Goal: Submit feedback/report problem

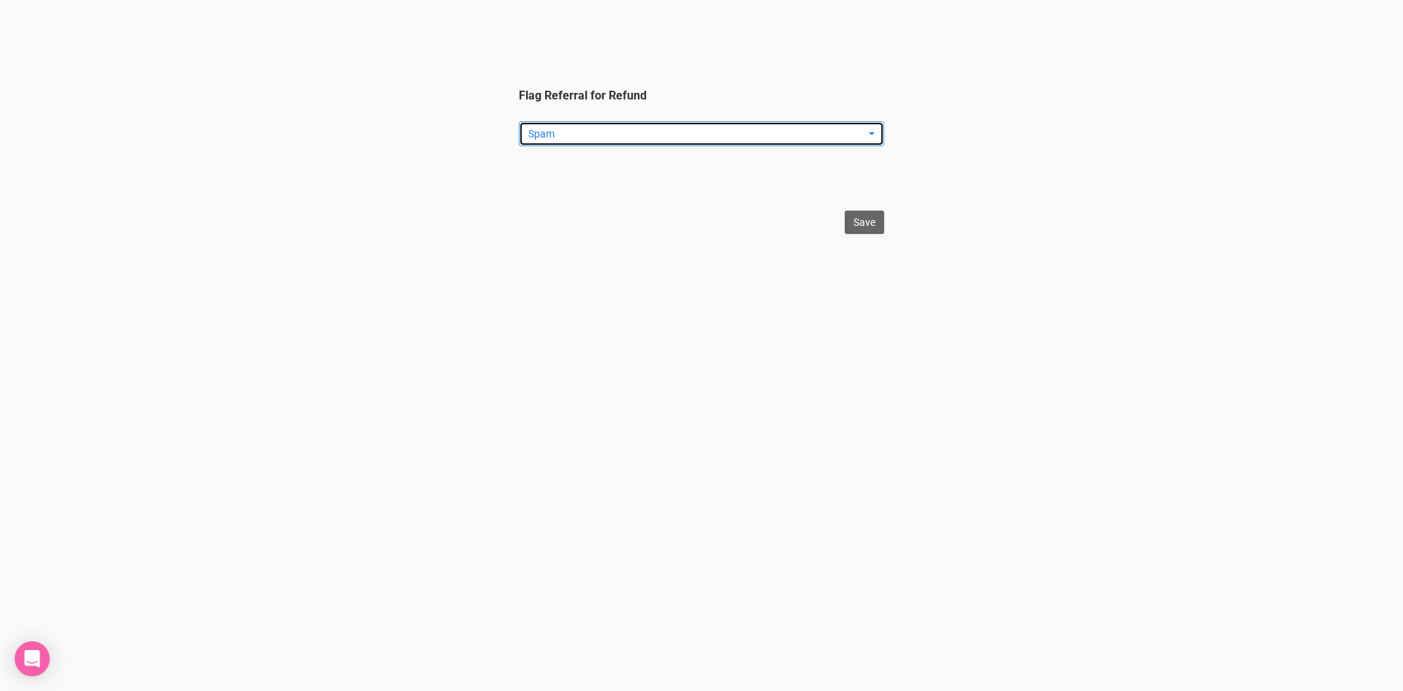
click at [660, 134] on span "Spam" at bounding box center [696, 133] width 337 height 15
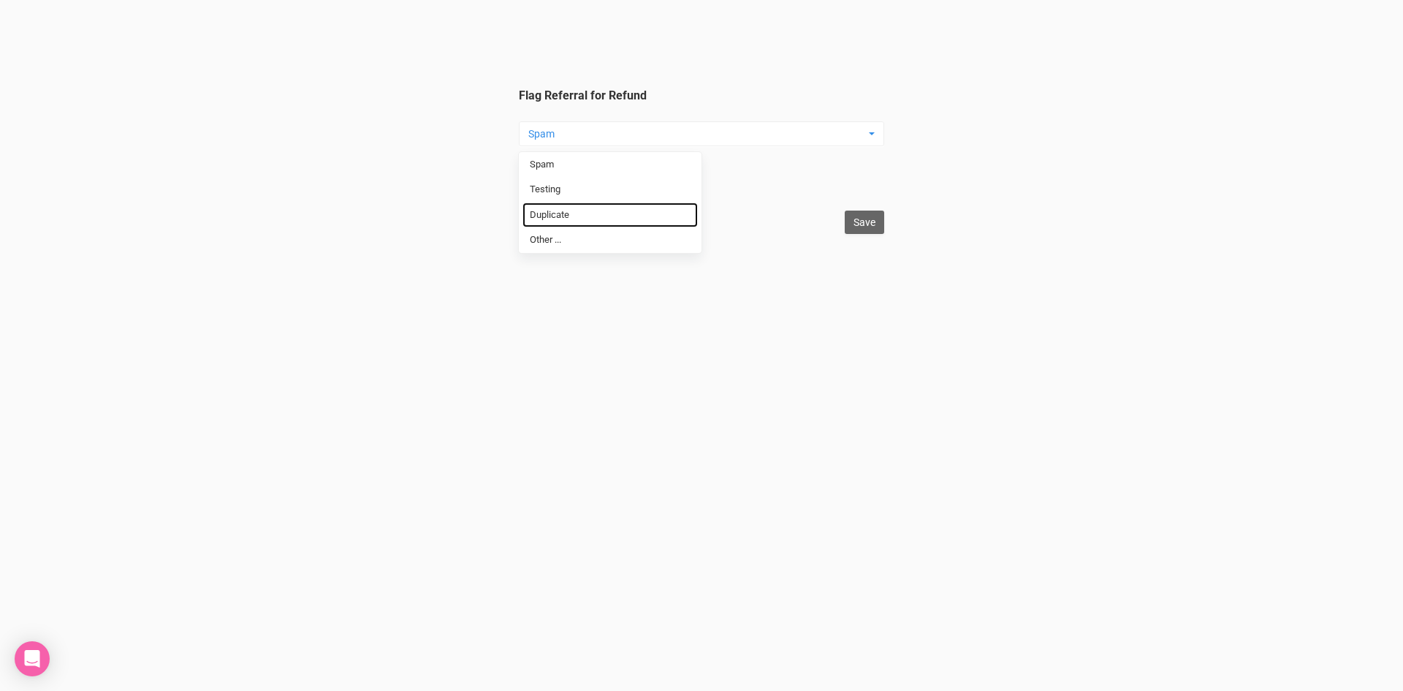
drag, startPoint x: 607, startPoint y: 210, endPoint x: 953, endPoint y: 203, distance: 345.8
click at [613, 210] on link "Duplicate" at bounding box center [610, 215] width 175 height 26
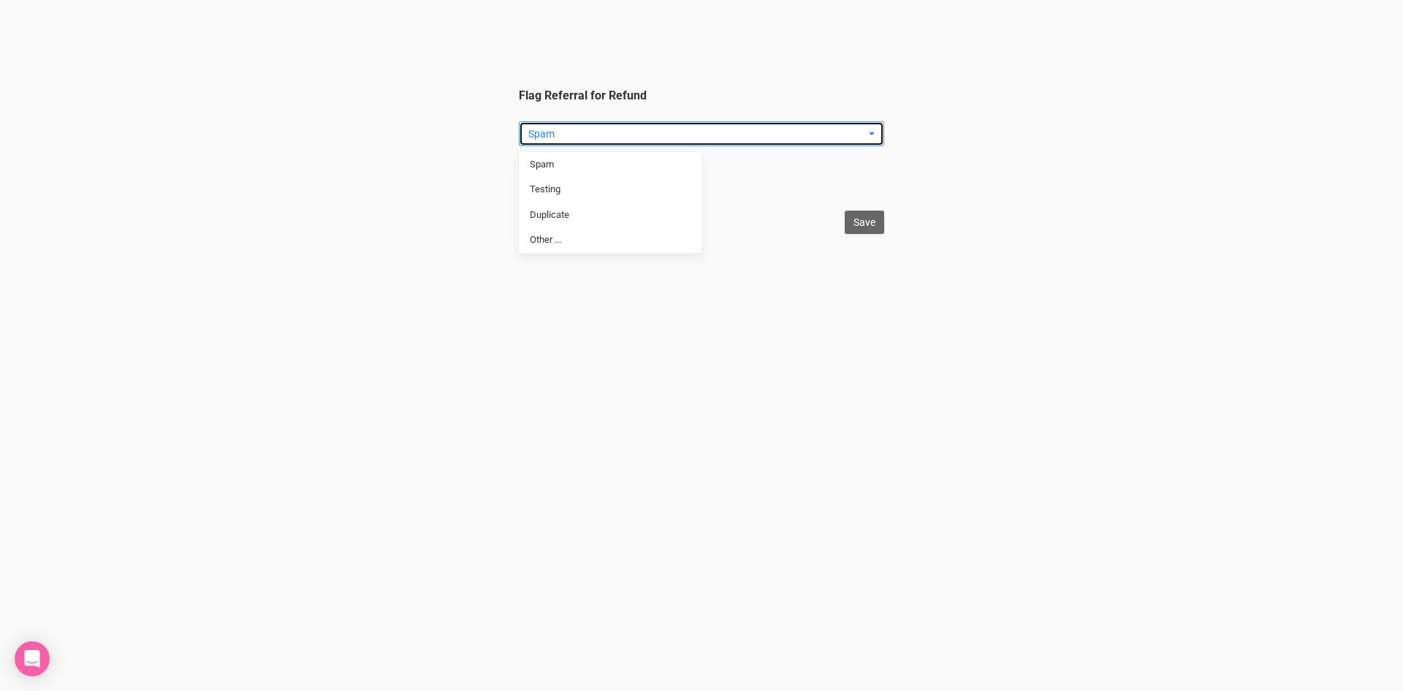
select select "Duplicate"
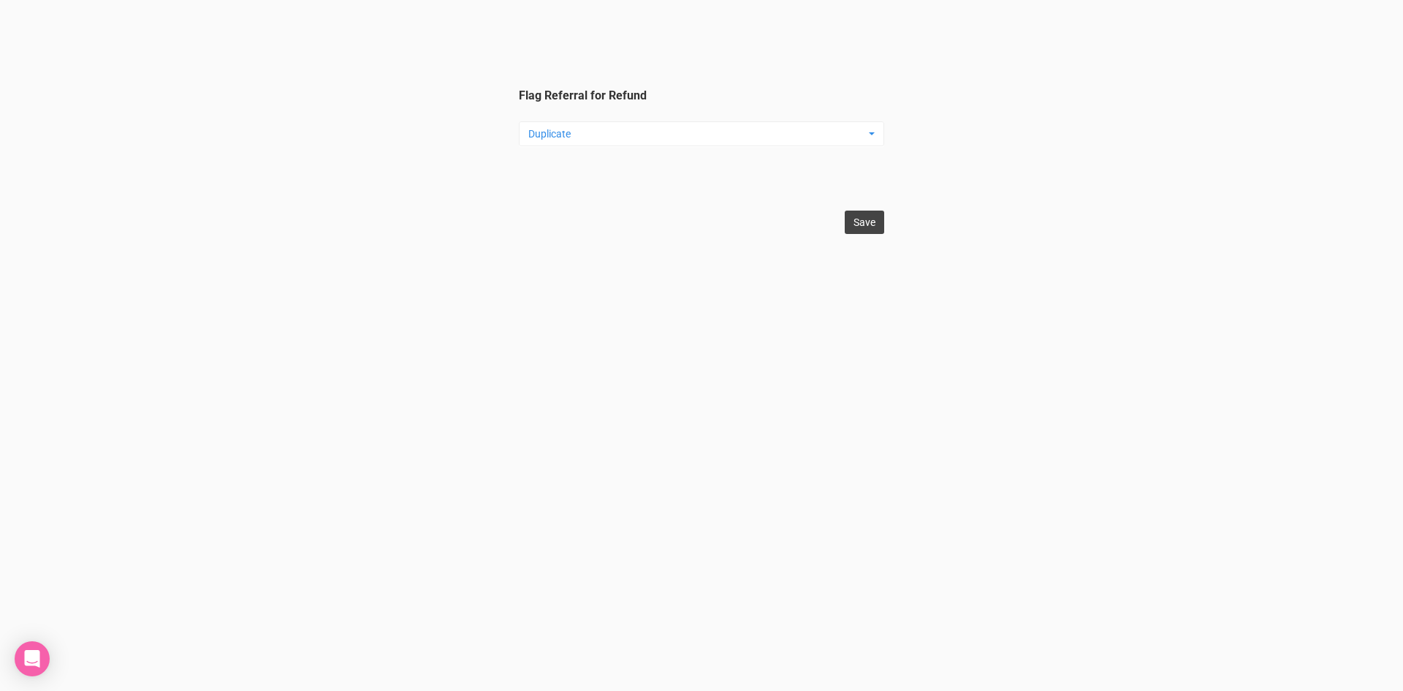
click at [854, 223] on input "Save" at bounding box center [864, 221] width 39 height 23
type input "Save"
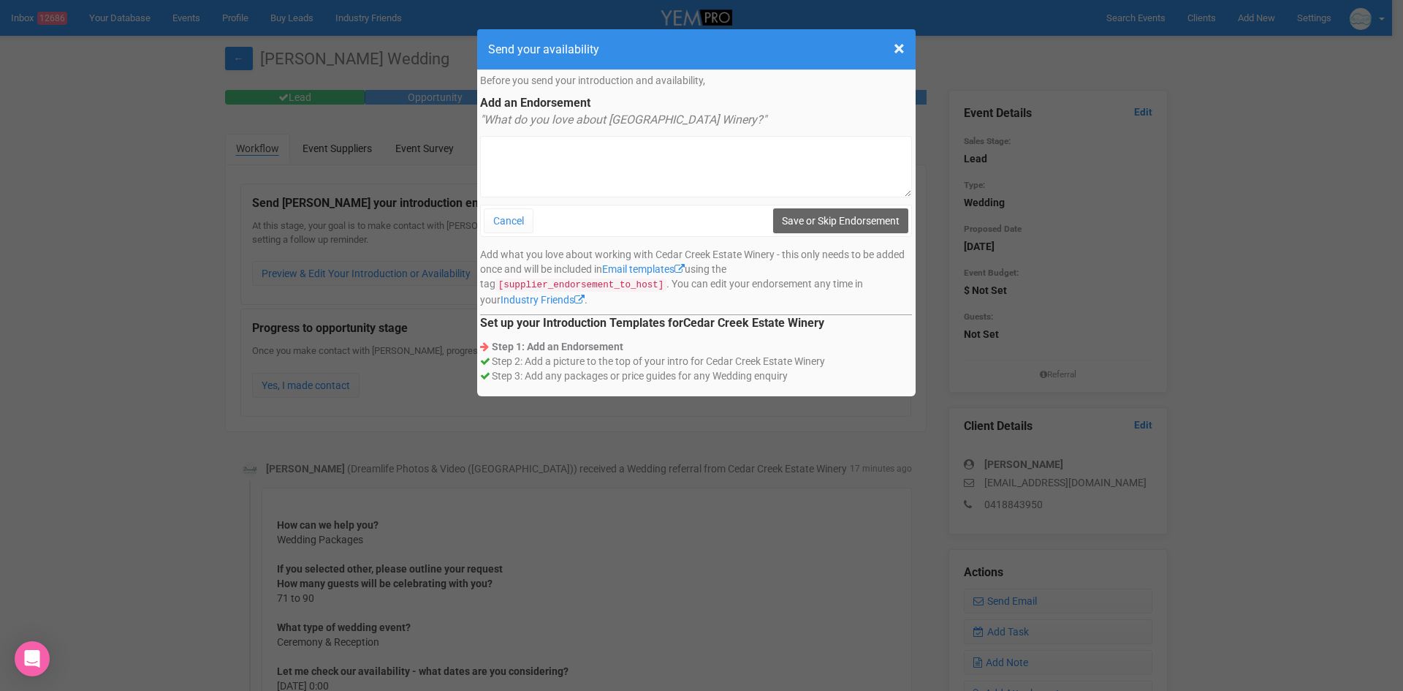
click at [786, 508] on div "× Close Send your availability Before you send your introduction and availabili…" at bounding box center [701, 345] width 1403 height 691
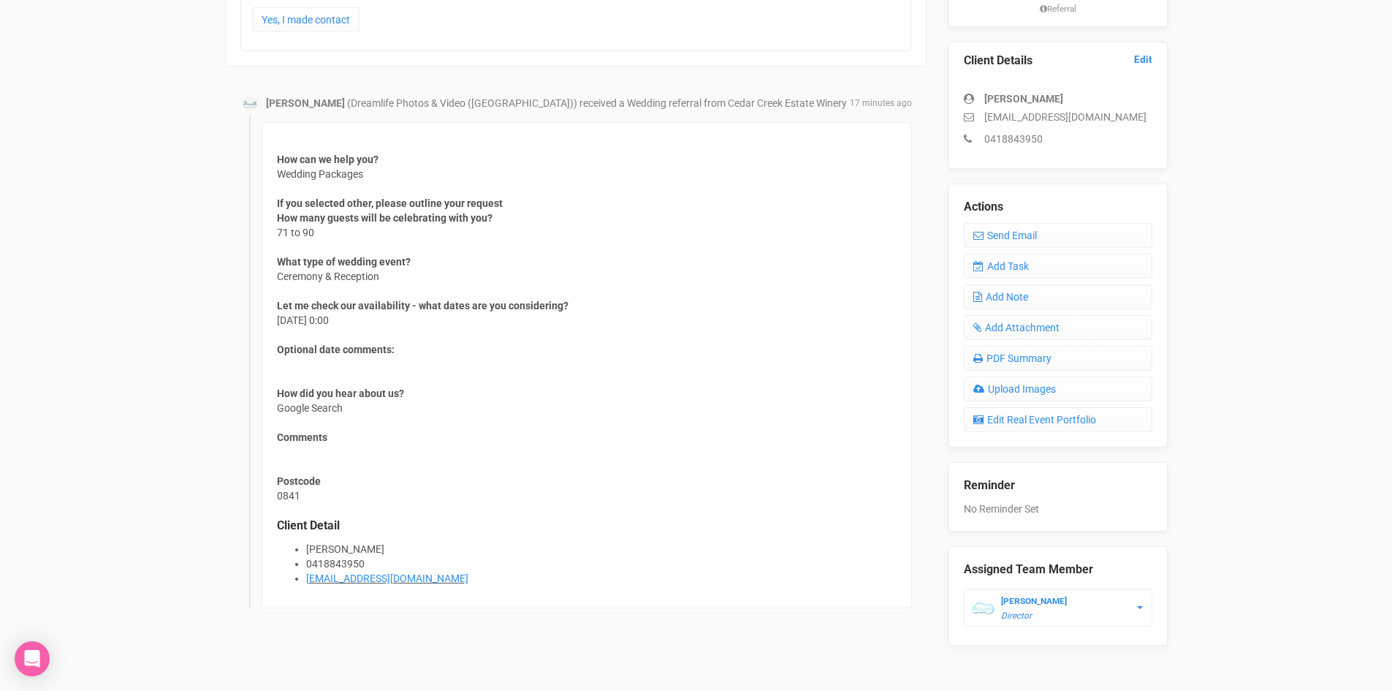
scroll to position [387, 0]
